Goal: Task Accomplishment & Management: Use online tool/utility

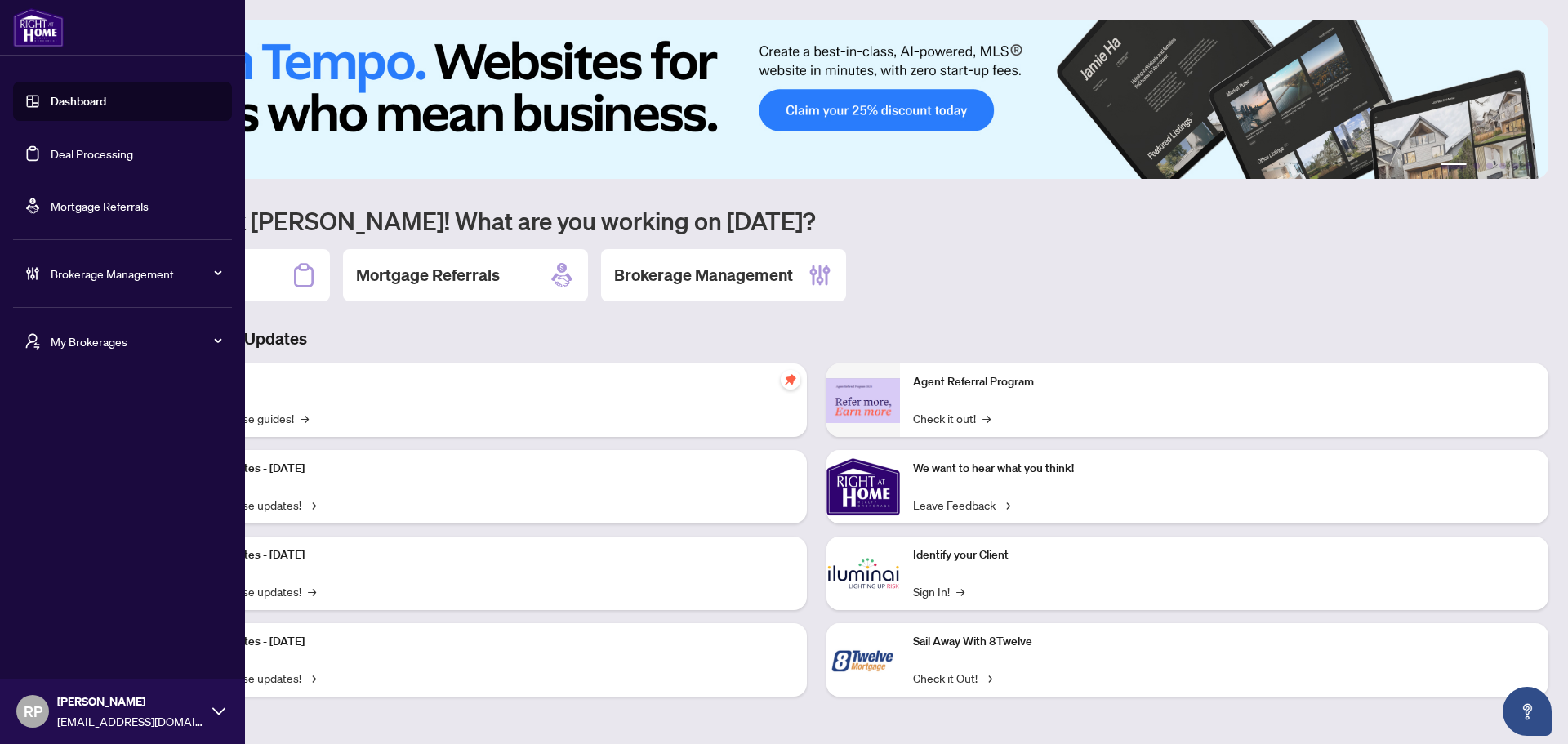
click at [99, 160] on link "Deal Processing" at bounding box center [92, 154] width 82 height 15
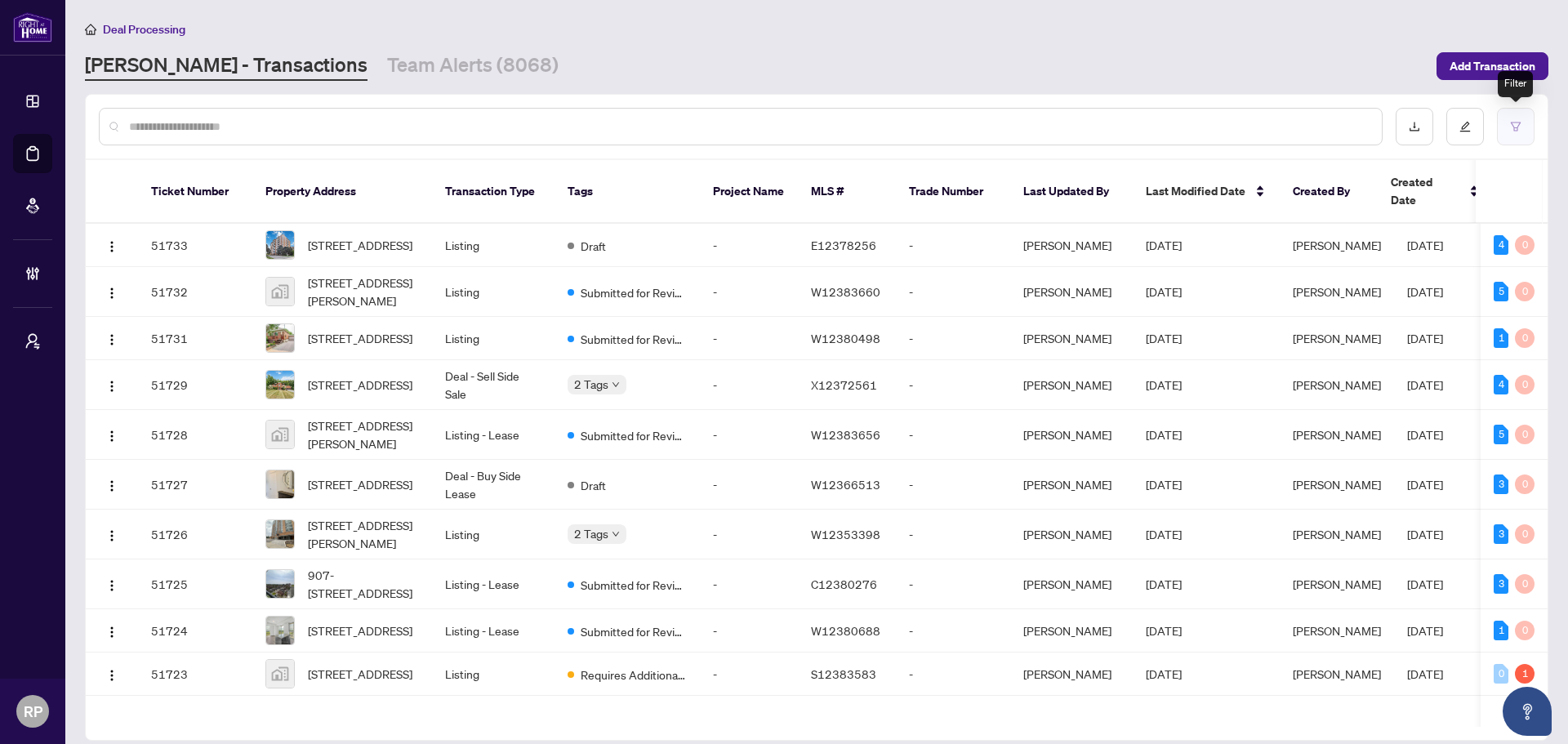
click at [1511, 125] on icon "filter" at bounding box center [1516, 126] width 12 height 12
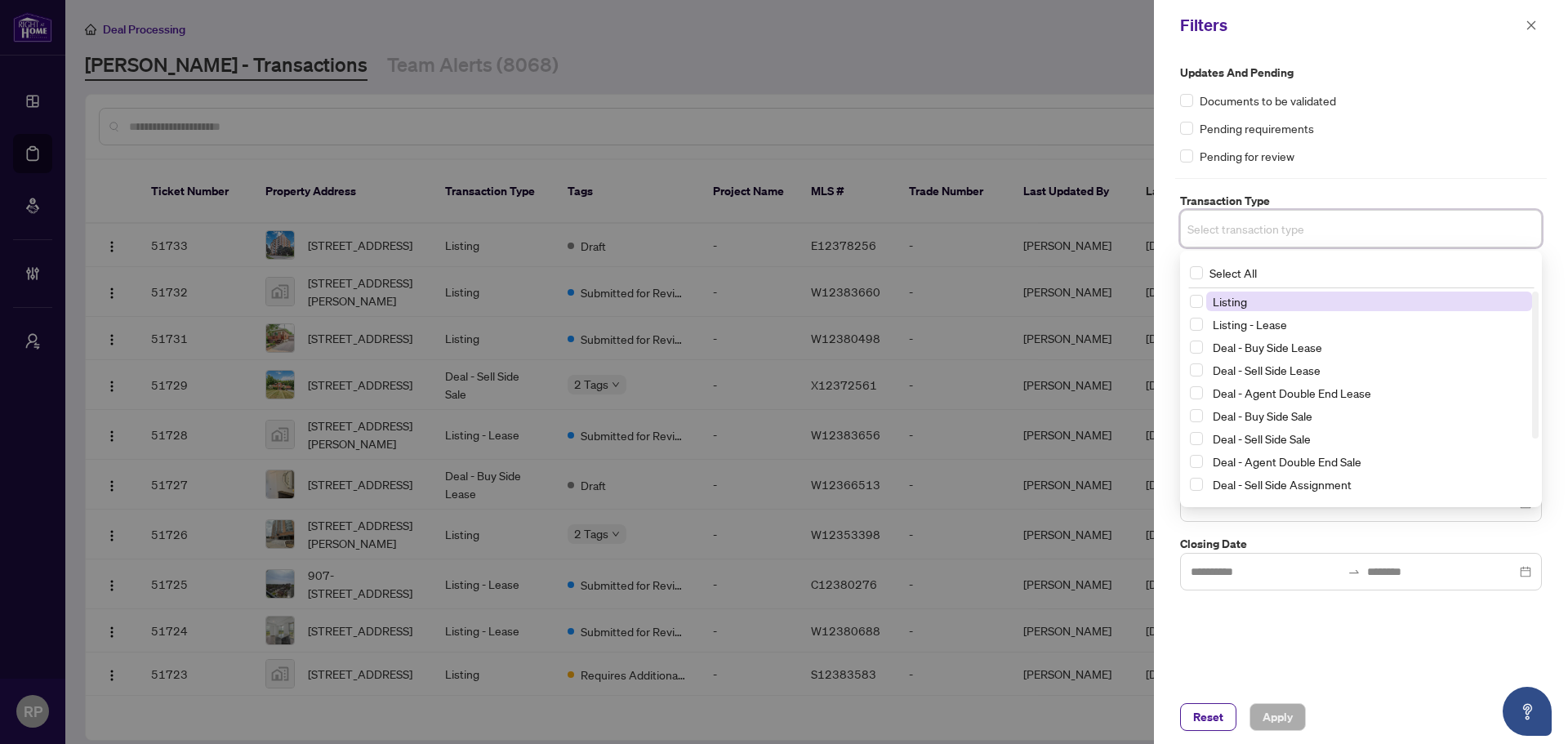
click at [1272, 236] on input "search" at bounding box center [1244, 229] width 114 height 20
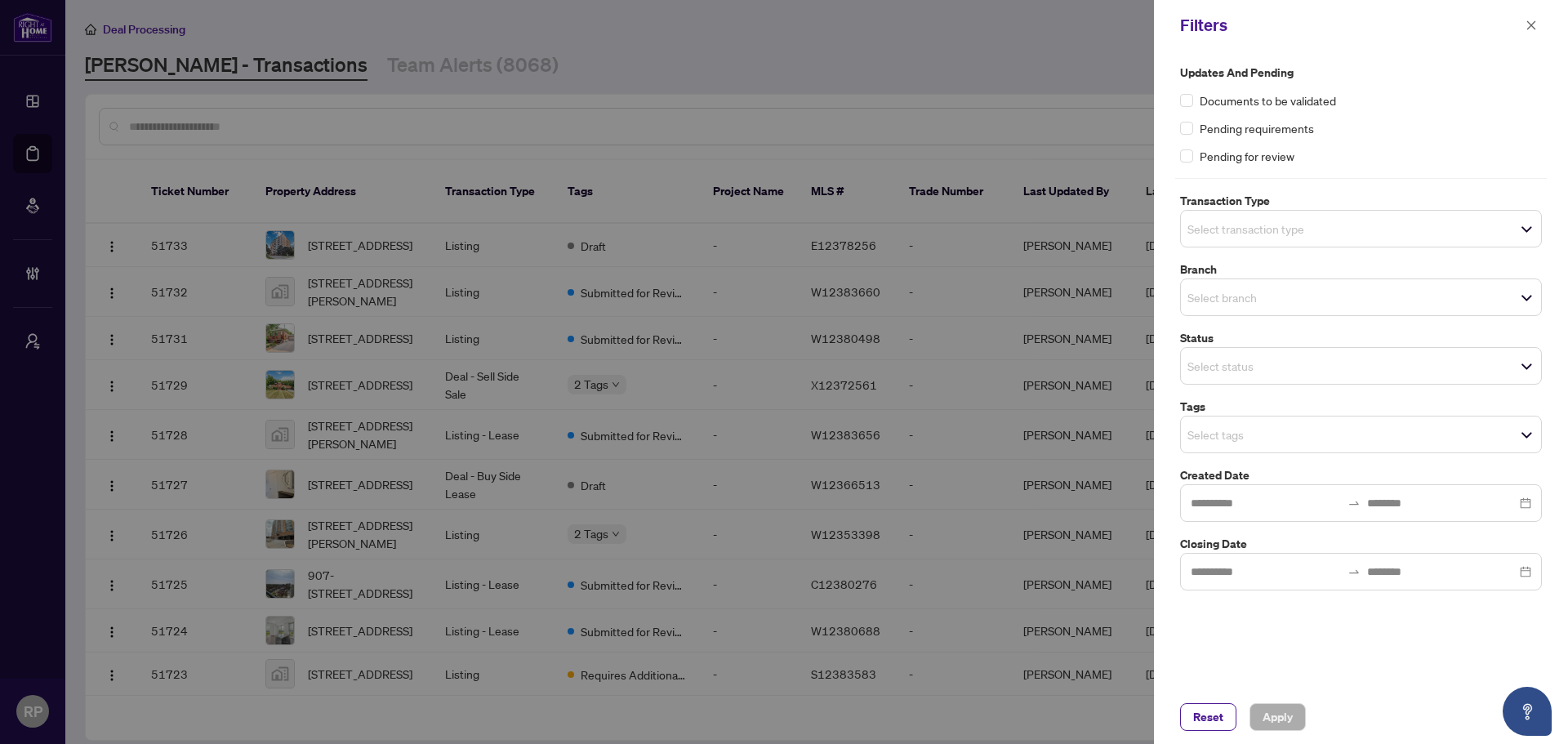
click at [1353, 308] on span "Select branch" at bounding box center [1361, 297] width 360 height 22
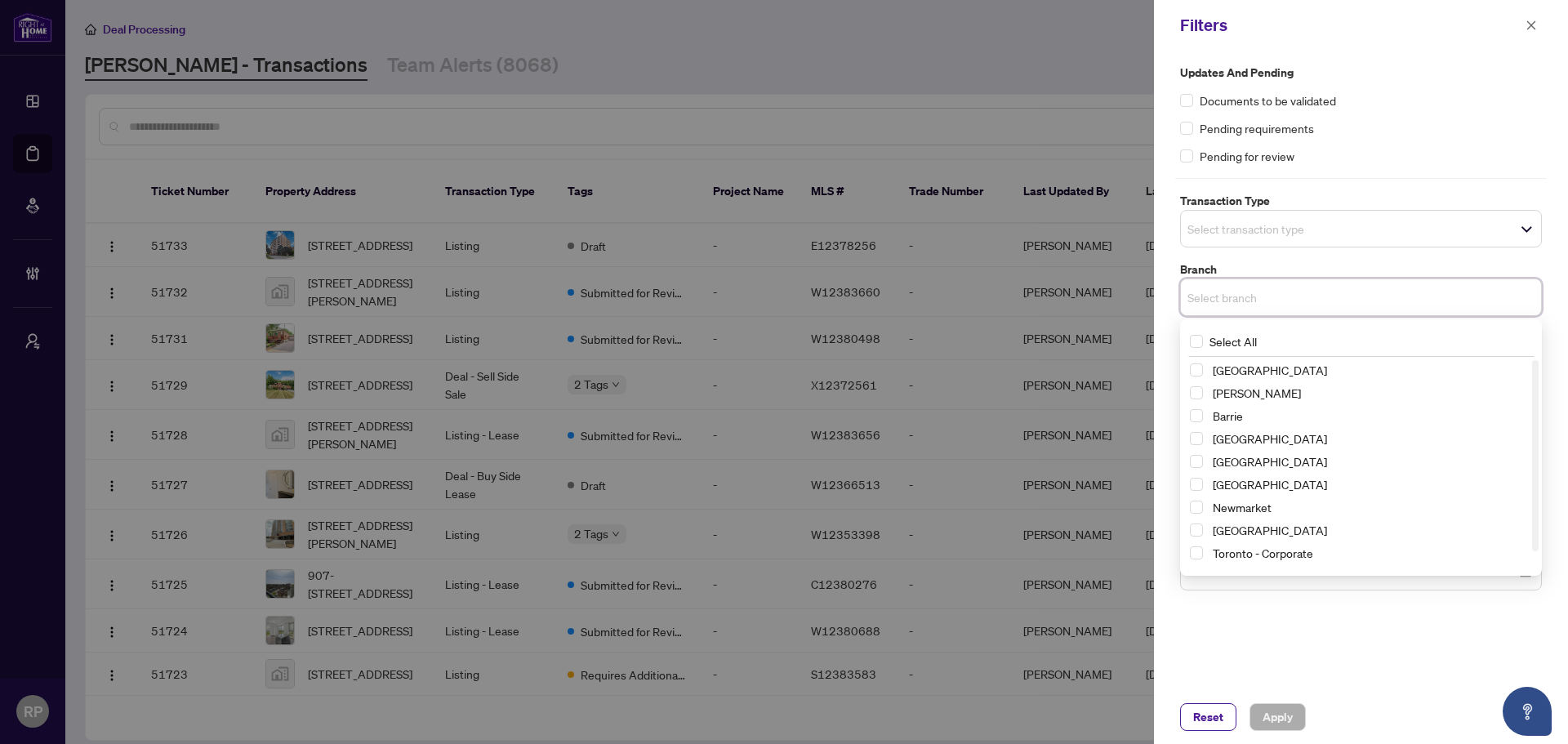
click at [1328, 234] on span "Select transaction type" at bounding box center [1361, 228] width 360 height 22
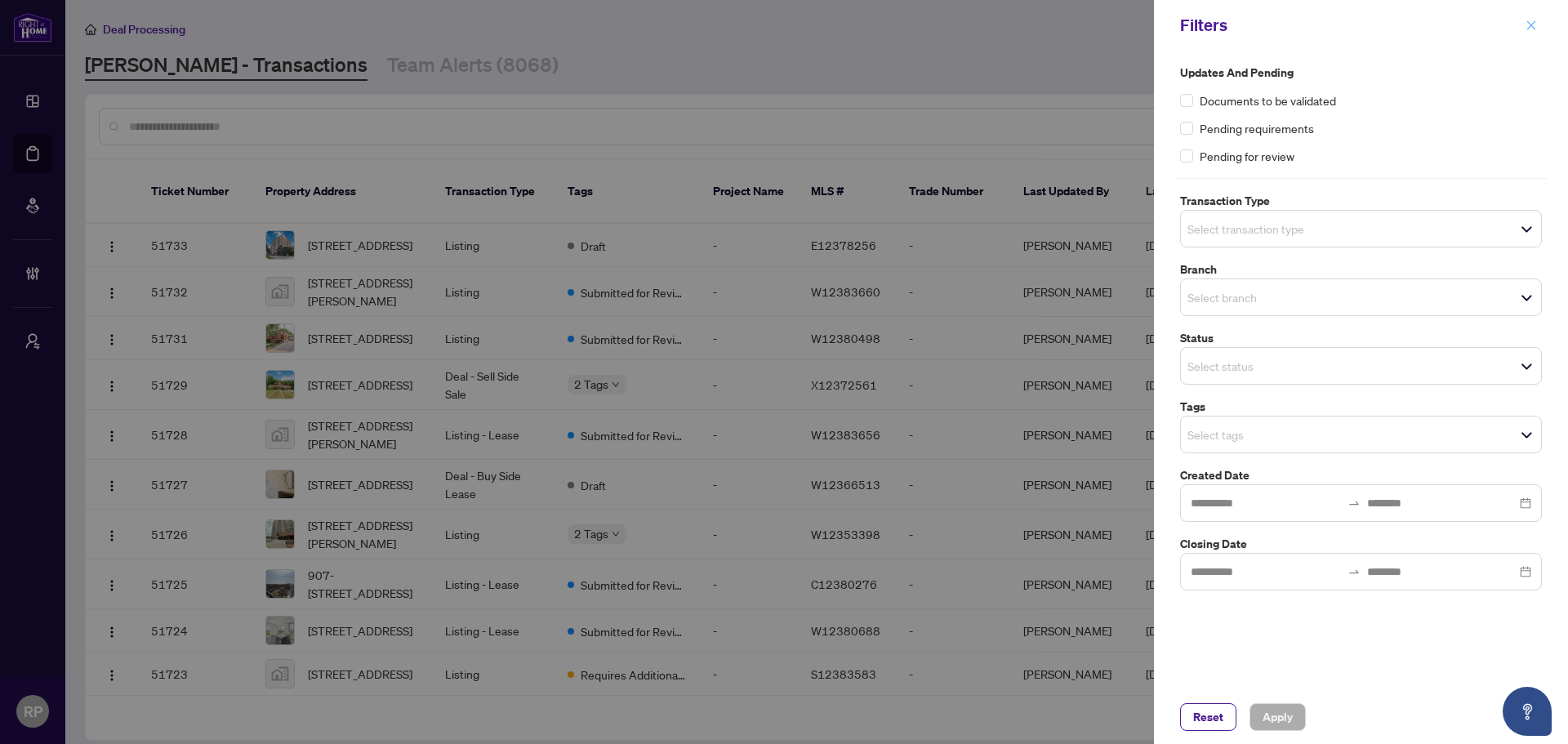
click at [1527, 22] on icon "close" at bounding box center [1531, 26] width 12 height 12
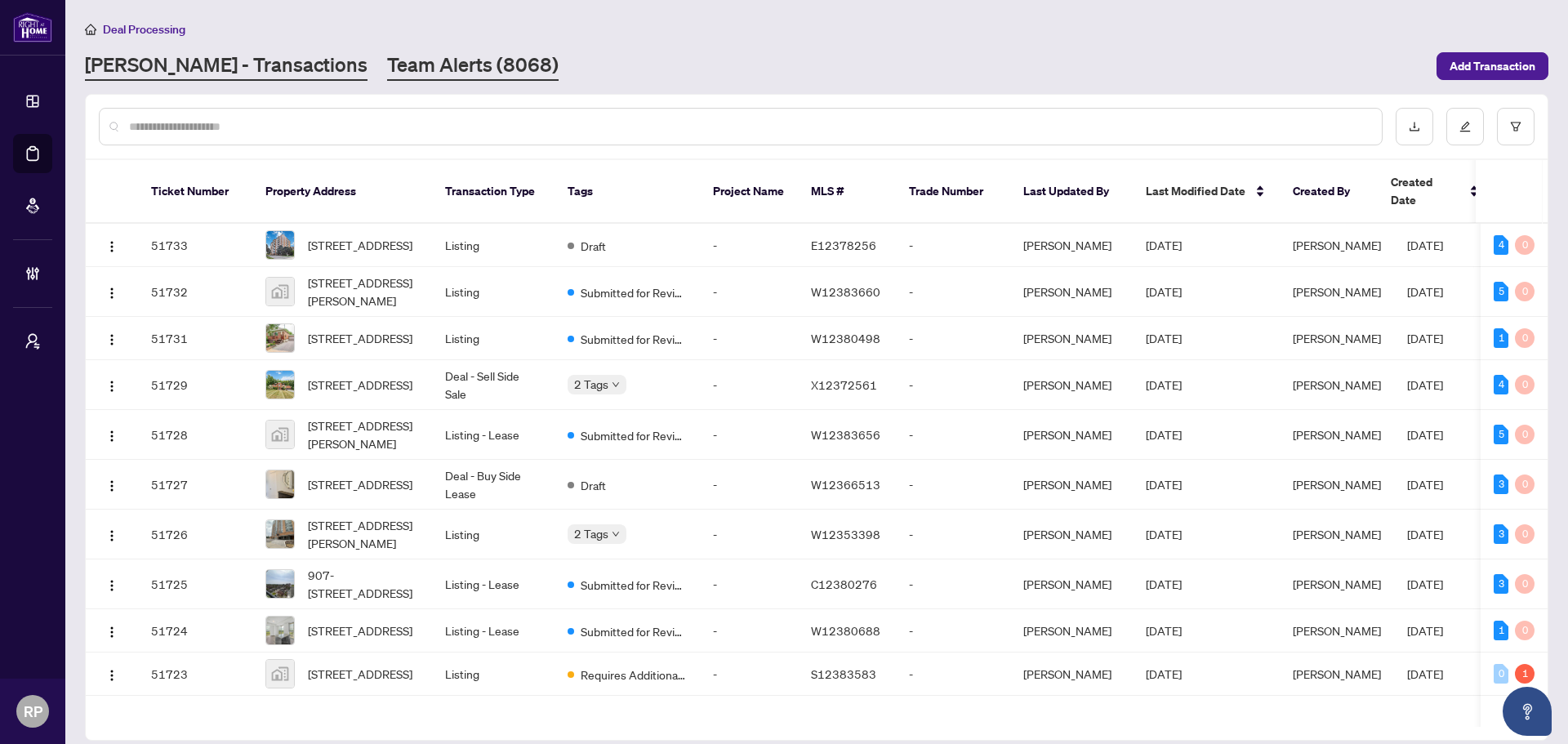
click at [387, 66] on link "Team Alerts (8068)" at bounding box center [472, 66] width 171 height 29
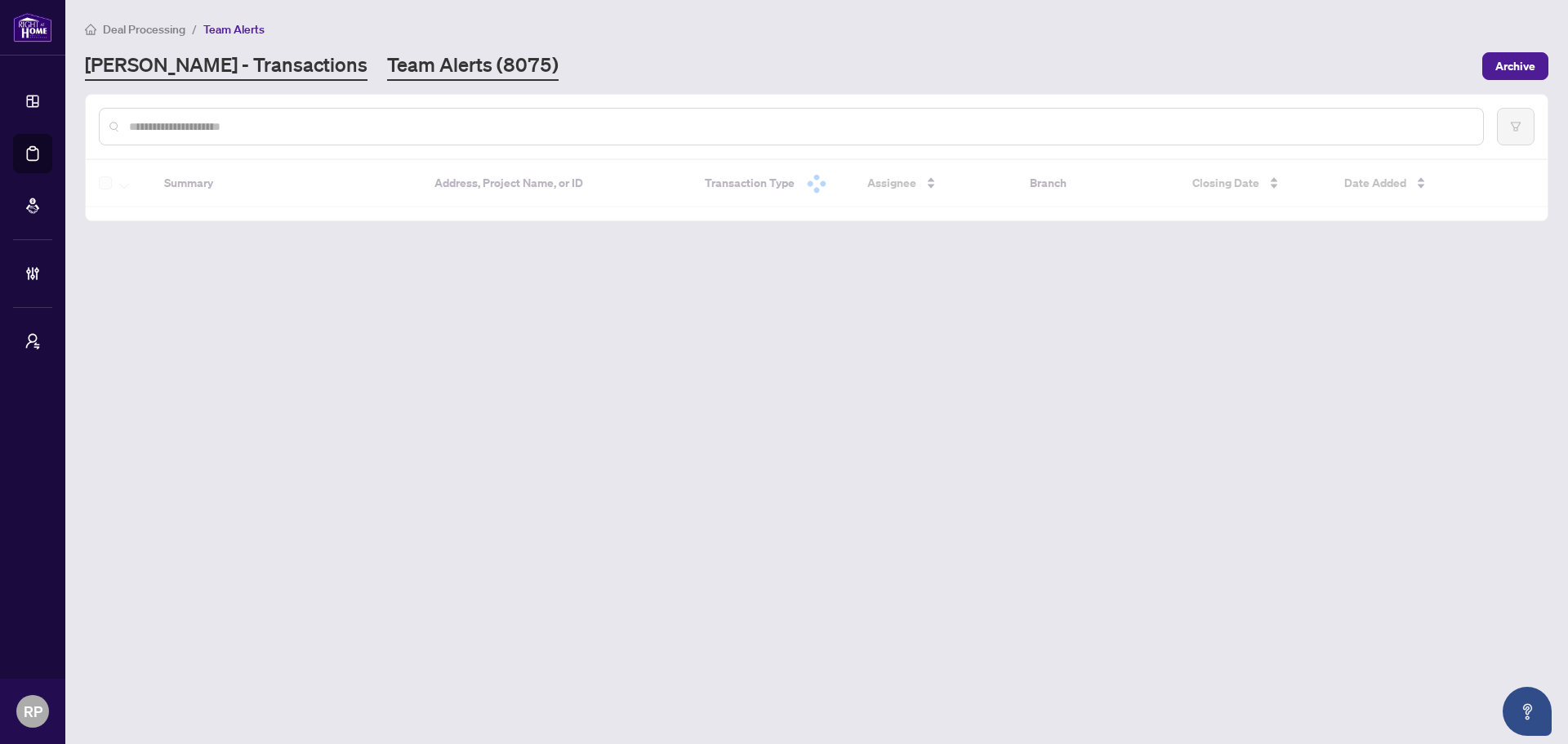
click at [189, 64] on link "[PERSON_NAME] - Transactions" at bounding box center [226, 66] width 283 height 29
